Goal: Find specific page/section: Find specific page/section

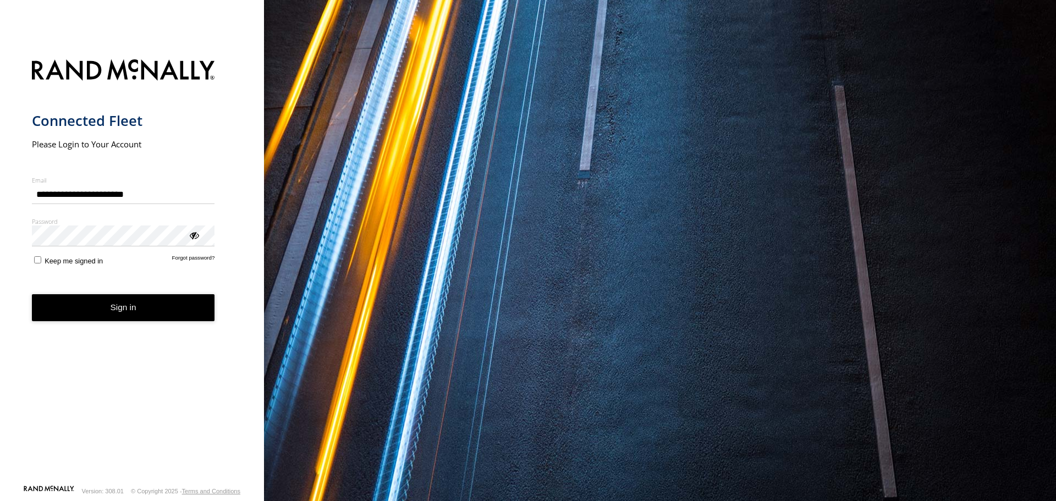
drag, startPoint x: 122, startPoint y: 312, endPoint x: 146, endPoint y: 301, distance: 26.6
click at [122, 312] on button "Sign in" at bounding box center [123, 307] width 183 height 27
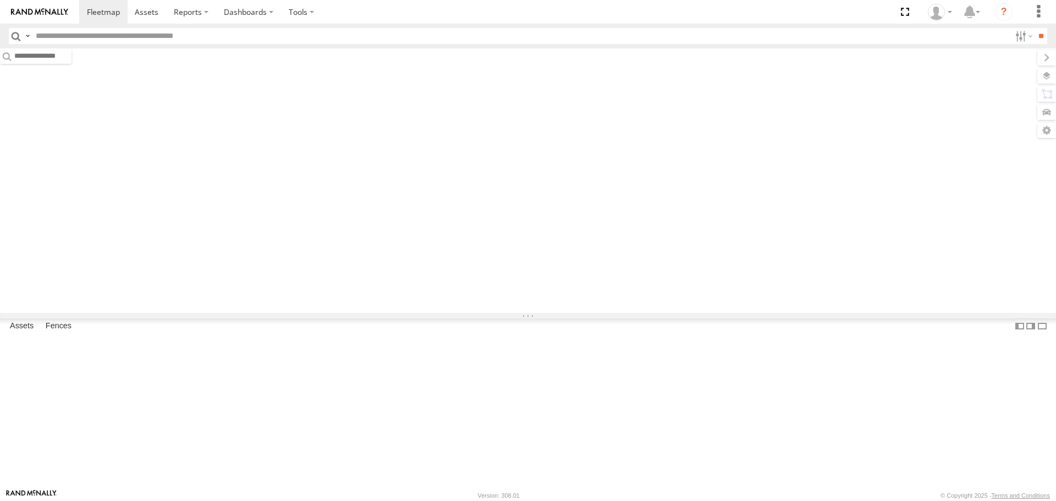
click at [110, 35] on input "text" at bounding box center [520, 36] width 979 height 16
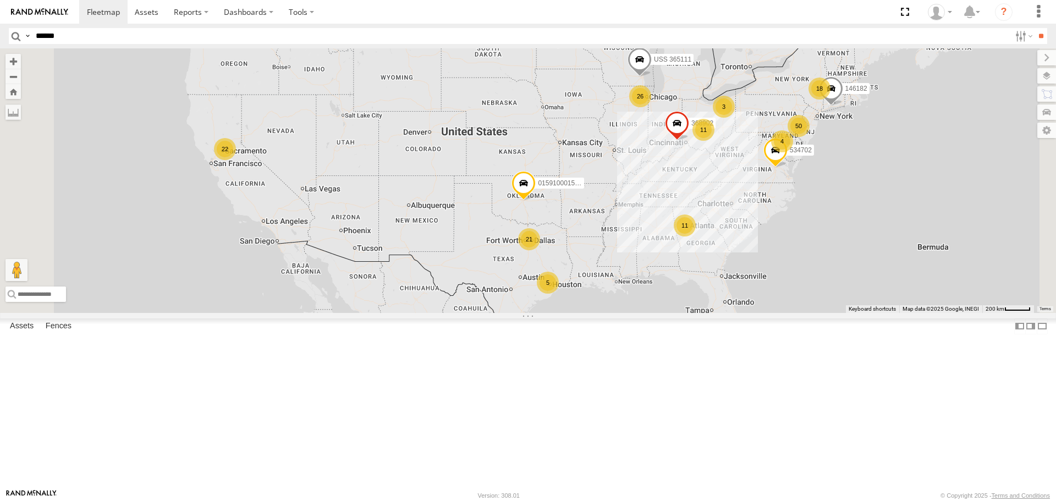
type input "******"
click at [1034, 28] on input "**" at bounding box center [1040, 36] width 13 height 16
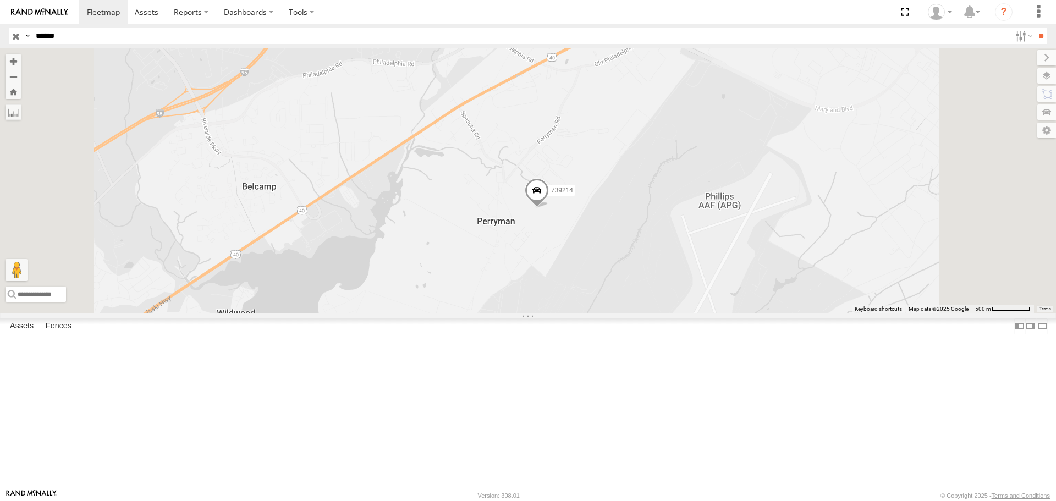
click at [549, 208] on span at bounding box center [536, 193] width 24 height 30
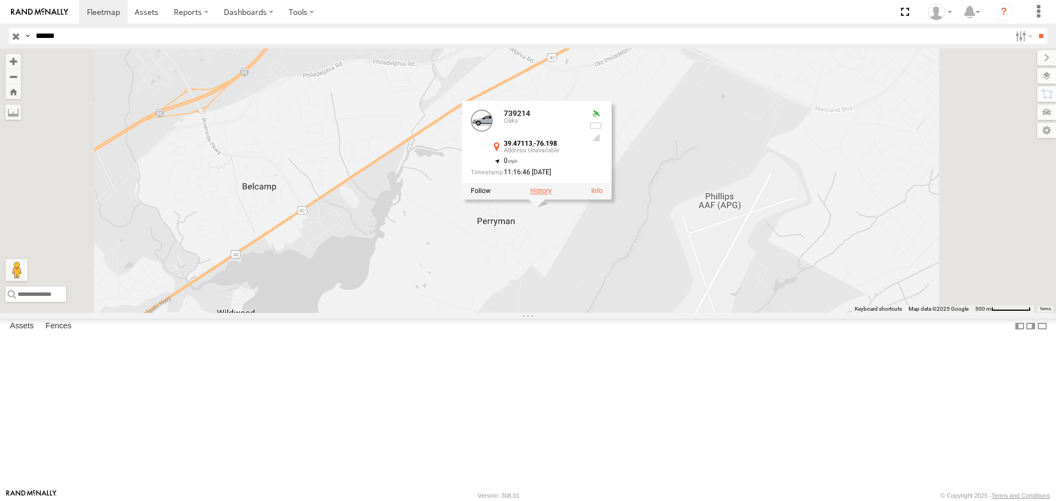
click at [551, 195] on label at bounding box center [540, 191] width 21 height 8
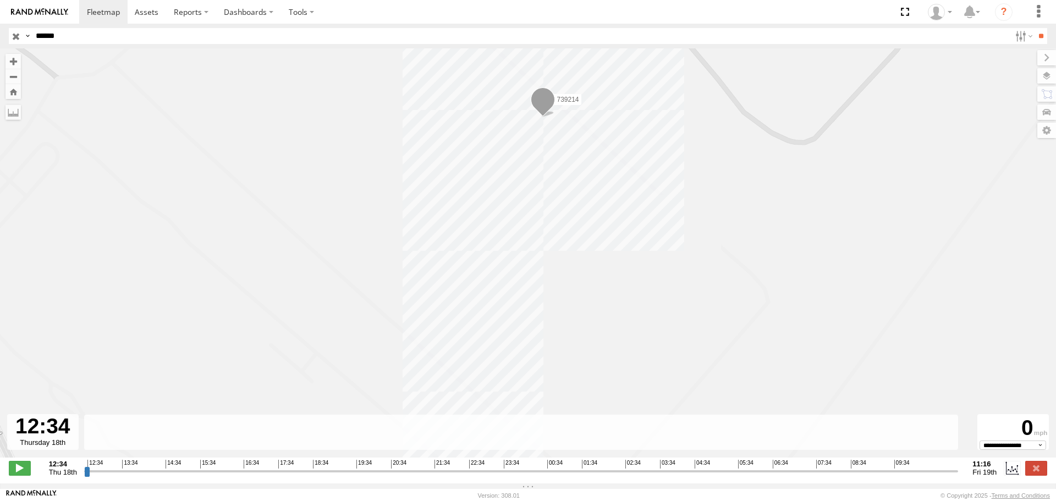
click at [9, 34] on input "button" at bounding box center [16, 36] width 14 height 16
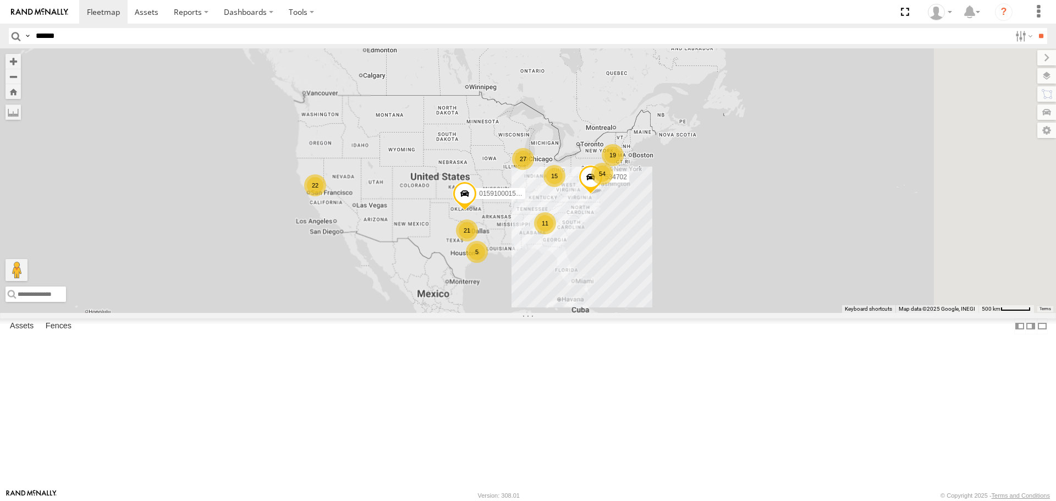
drag, startPoint x: 921, startPoint y: 245, endPoint x: 671, endPoint y: 260, distance: 250.6
click at [671, 260] on div "015910001502866 534702 19 15 27 21 54 22 11 5" at bounding box center [528, 180] width 1056 height 264
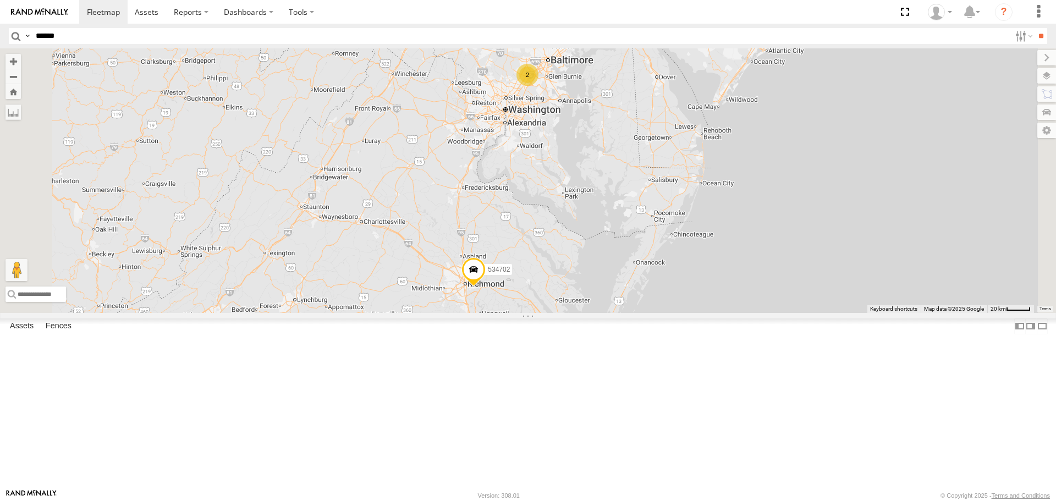
drag, startPoint x: 745, startPoint y: 230, endPoint x: 700, endPoint y: 262, distance: 55.2
click at [728, 196] on div "015910001502866 534702 368902 146182 USS 365111 00000895 38 11 2 2" at bounding box center [528, 180] width 1056 height 264
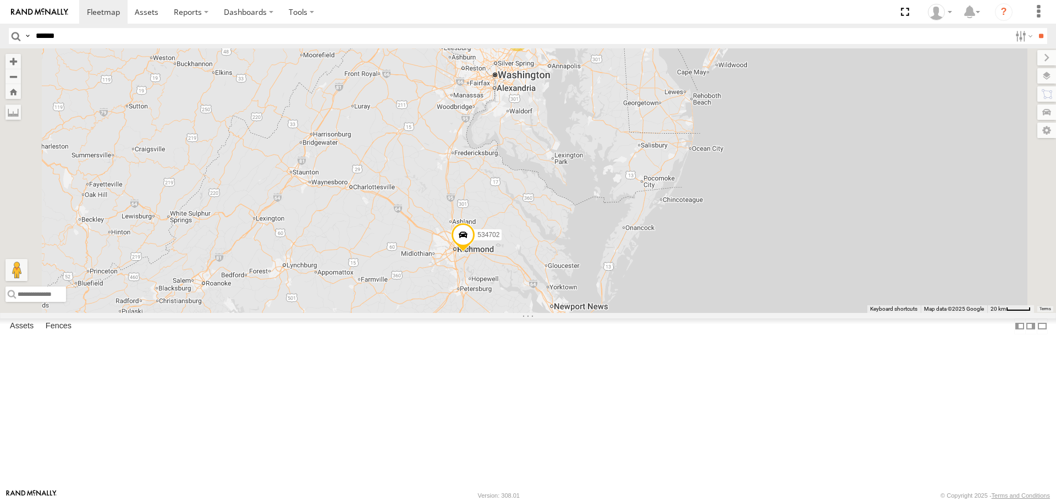
click at [475, 252] on span at bounding box center [463, 238] width 24 height 30
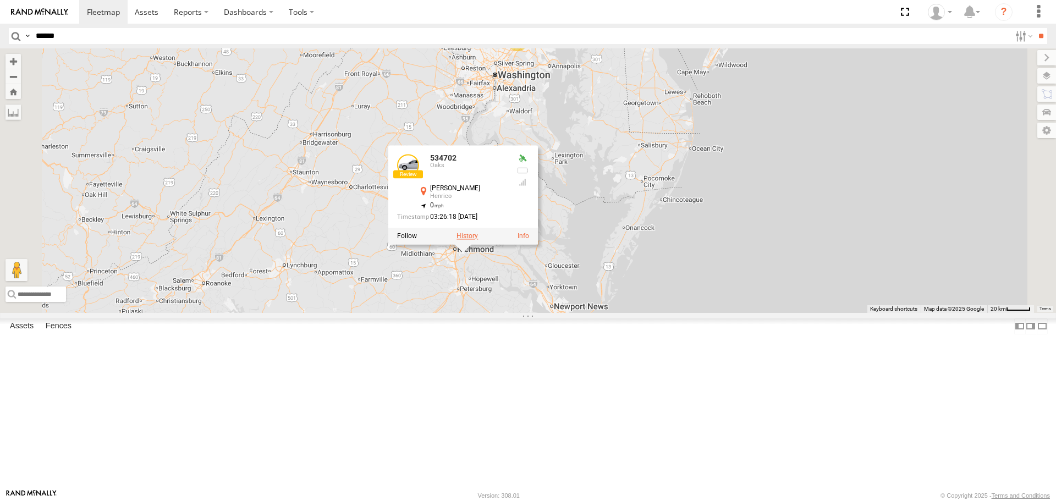
click at [478, 240] on label at bounding box center [466, 236] width 21 height 8
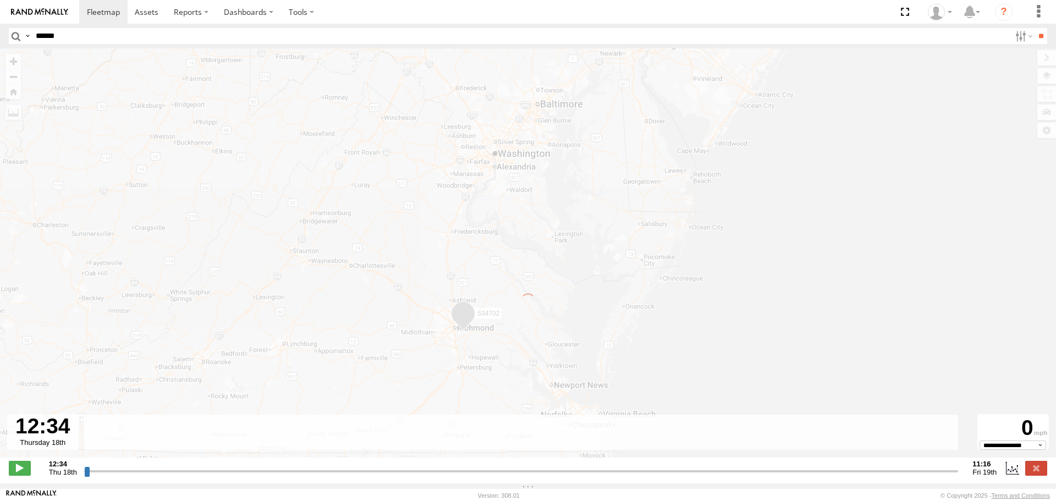
type input "**********"
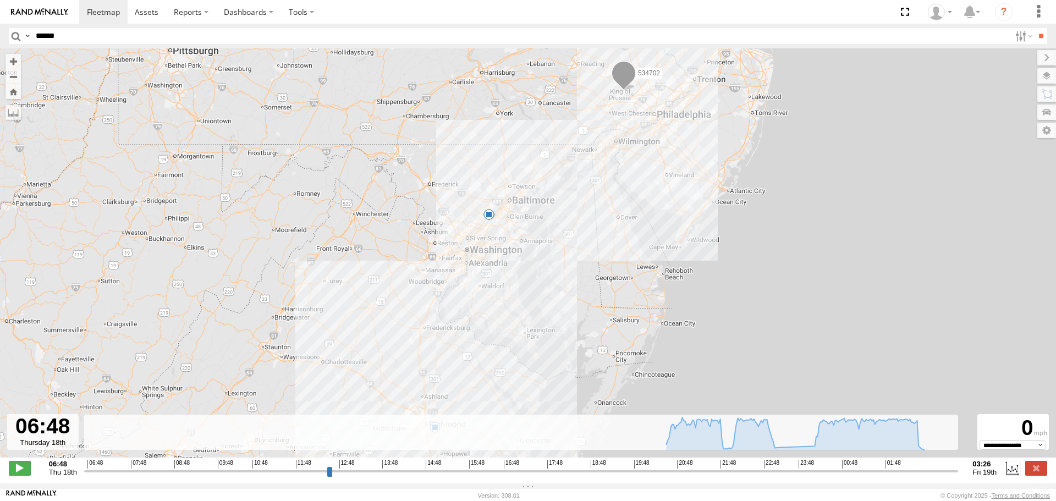
click at [637, 252] on div "534702 23:25 Thu 23:47 Thu 02:54 Fri" at bounding box center [528, 258] width 1056 height 421
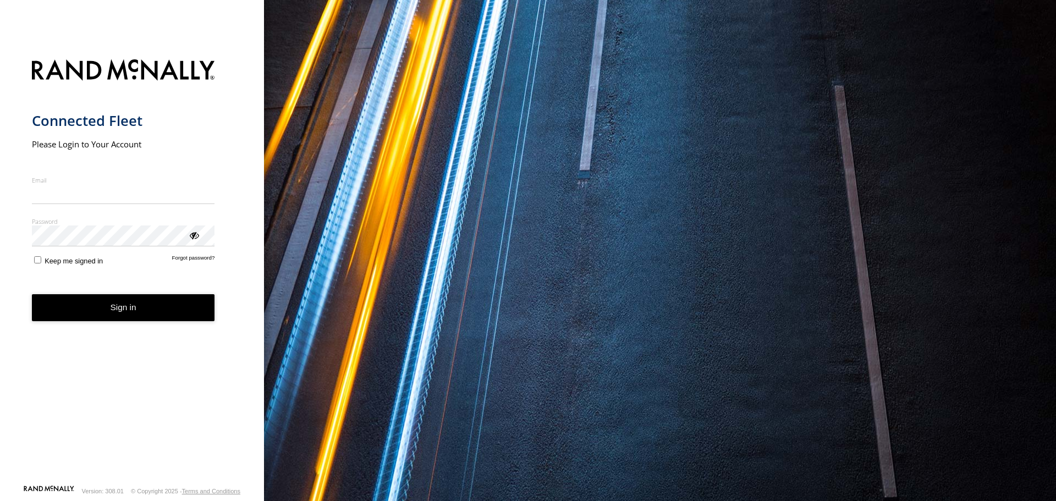
type input "**********"
drag, startPoint x: 100, startPoint y: 316, endPoint x: 123, endPoint y: 306, distance: 25.6
click at [100, 316] on button "Sign in" at bounding box center [123, 307] width 183 height 27
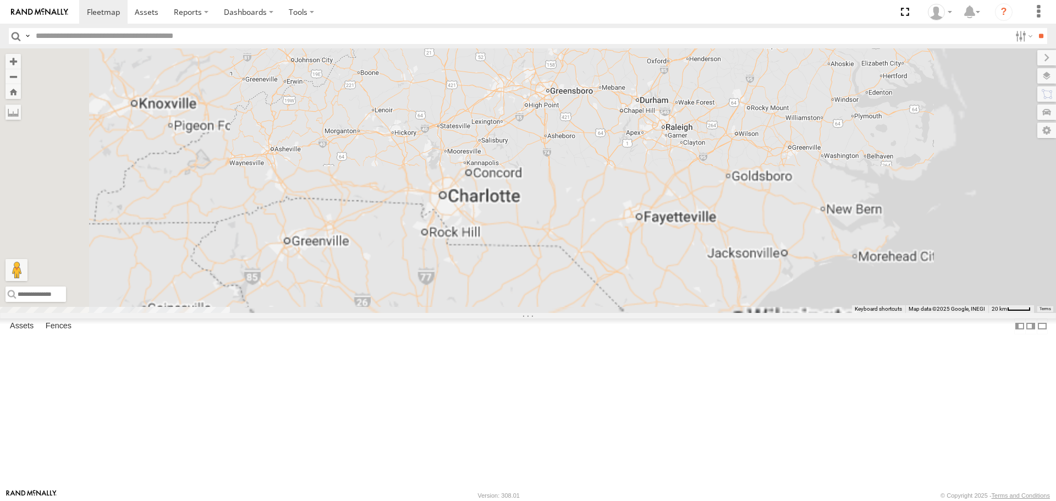
drag, startPoint x: 879, startPoint y: 279, endPoint x: 736, endPoint y: 499, distance: 261.8
click at [736, 498] on body at bounding box center [528, 250] width 1056 height 501
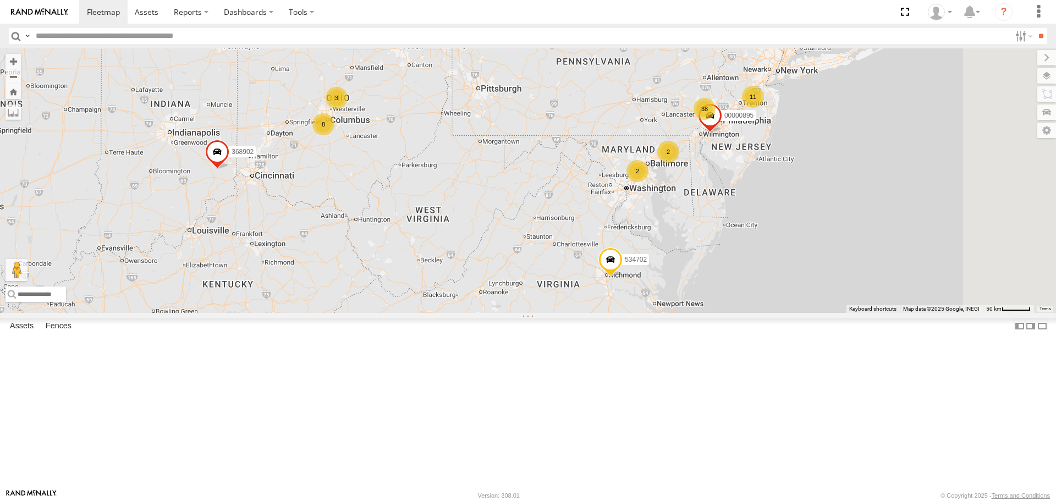
drag, startPoint x: 830, startPoint y: 243, endPoint x: 767, endPoint y: 344, distance: 118.5
click at [767, 312] on div "368902 146182 015910001502866 534702 USS 365111 8 38 11 4 3 2 4 00000895 2" at bounding box center [528, 180] width 1056 height 264
